Goal: Task Accomplishment & Management: Complete application form

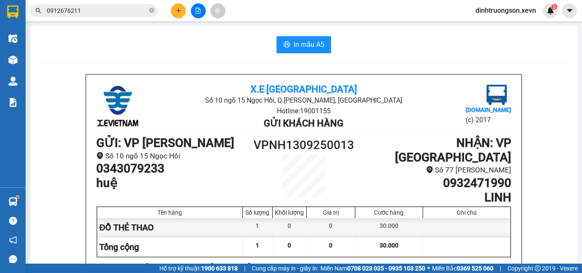
click at [175, 10] on icon "plus" at bounding box center [178, 11] width 6 height 6
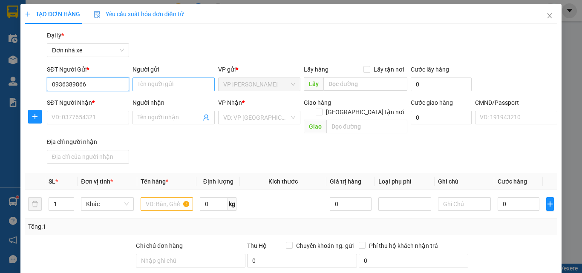
type input "0936389866"
click at [160, 83] on input "Người gửi" at bounding box center [173, 84] width 82 height 14
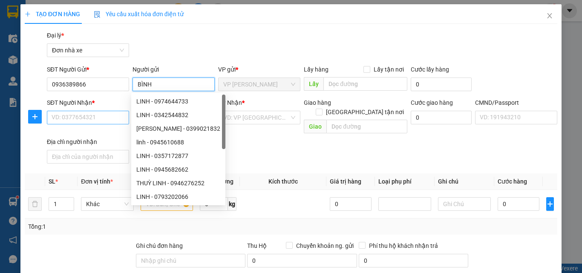
type input "BÌNH"
click at [68, 121] on input "SĐT Người Nhận *" at bounding box center [88, 118] width 82 height 14
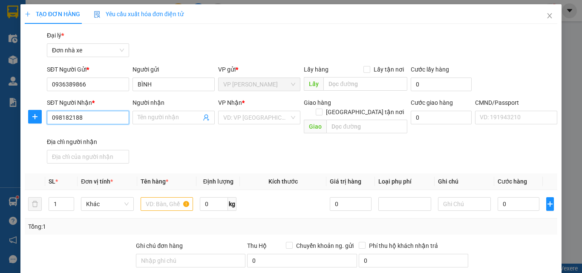
type input "0981821888"
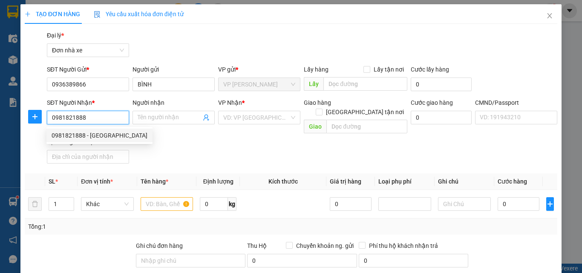
click at [117, 139] on div "0981821888 - [GEOGRAPHIC_DATA]" at bounding box center [100, 135] width 96 height 9
type input "[PERSON_NAME]"
type input "035190005536 [PERSON_NAME] 77 [GEOGRAPHIC_DATA]"
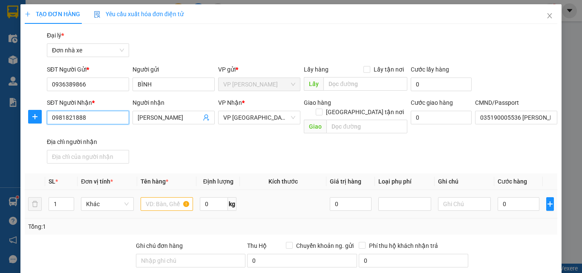
type input "0981821888"
click at [158, 197] on input "text" at bounding box center [166, 204] width 53 height 14
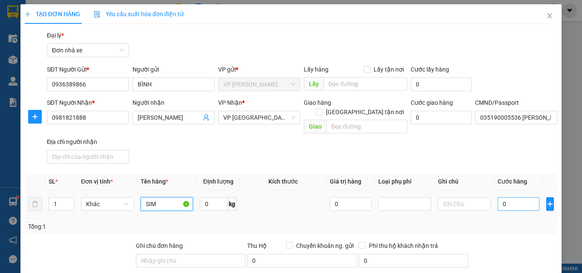
type input "SIM"
click at [520, 198] on input "0" at bounding box center [518, 204] width 42 height 14
type input "2"
type input "25"
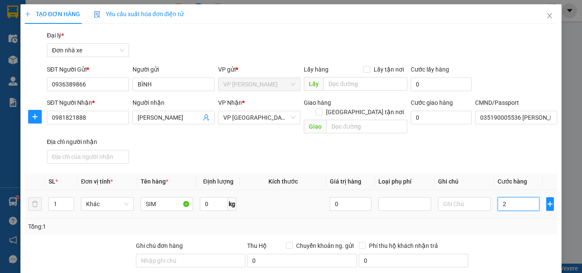
type input "25"
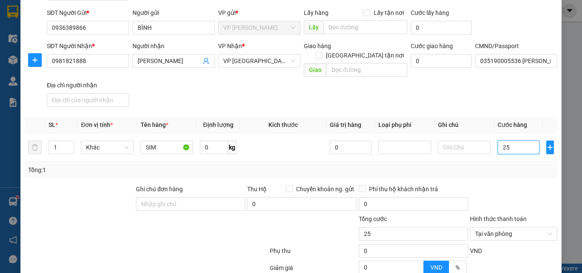
scroll to position [134, 0]
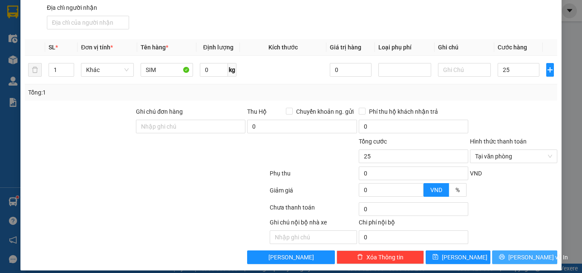
type input "25.000"
click at [525, 252] on span "[PERSON_NAME] và In" at bounding box center [538, 256] width 60 height 9
